Goal: Task Accomplishment & Management: Complete application form

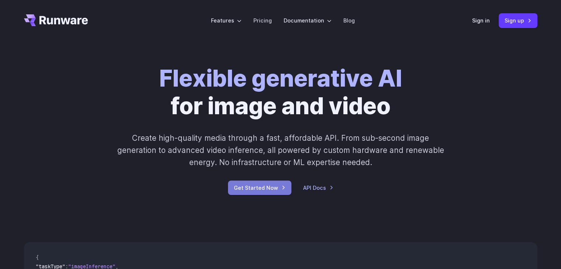
click at [258, 188] on link "Get Started Now" at bounding box center [259, 188] width 63 height 14
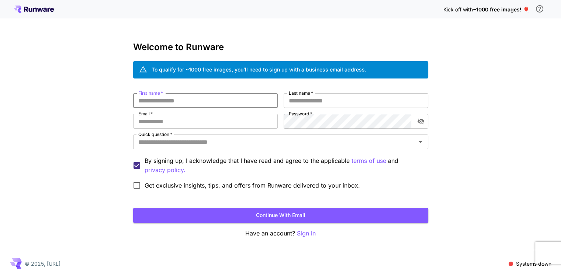
click at [210, 99] on input "First name   *" at bounding box center [205, 100] width 145 height 15
click at [189, 122] on input "Email   *" at bounding box center [205, 121] width 145 height 15
type input "**********"
